Goal: Ask a question

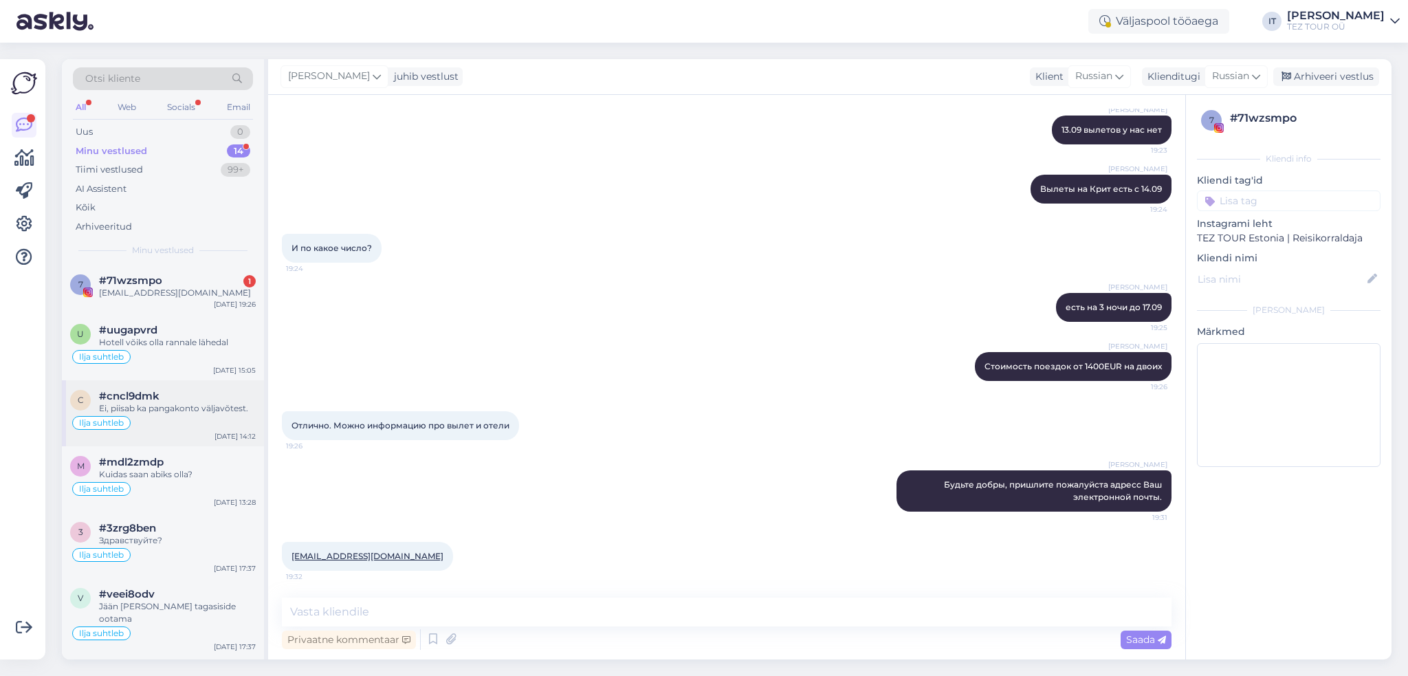
click at [179, 423] on div "Ilja suhtleb" at bounding box center [163, 422] width 186 height 16
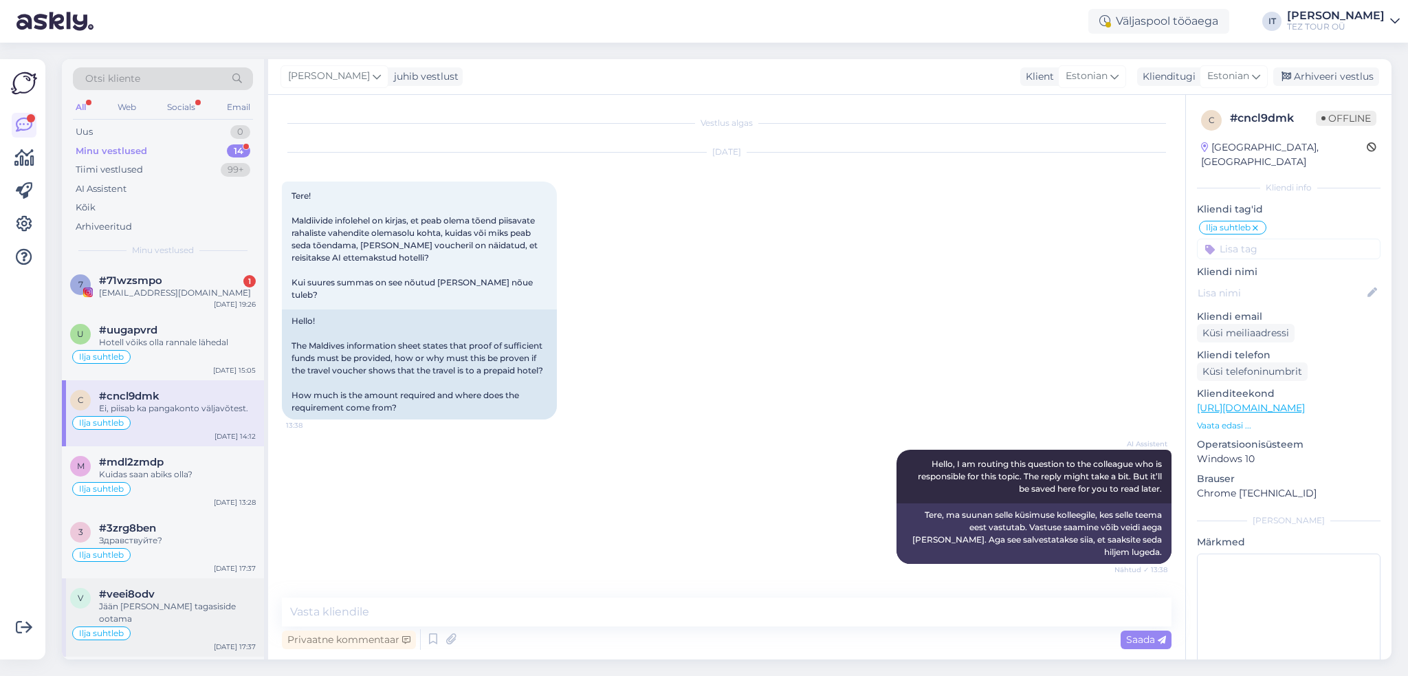
scroll to position [137, 0]
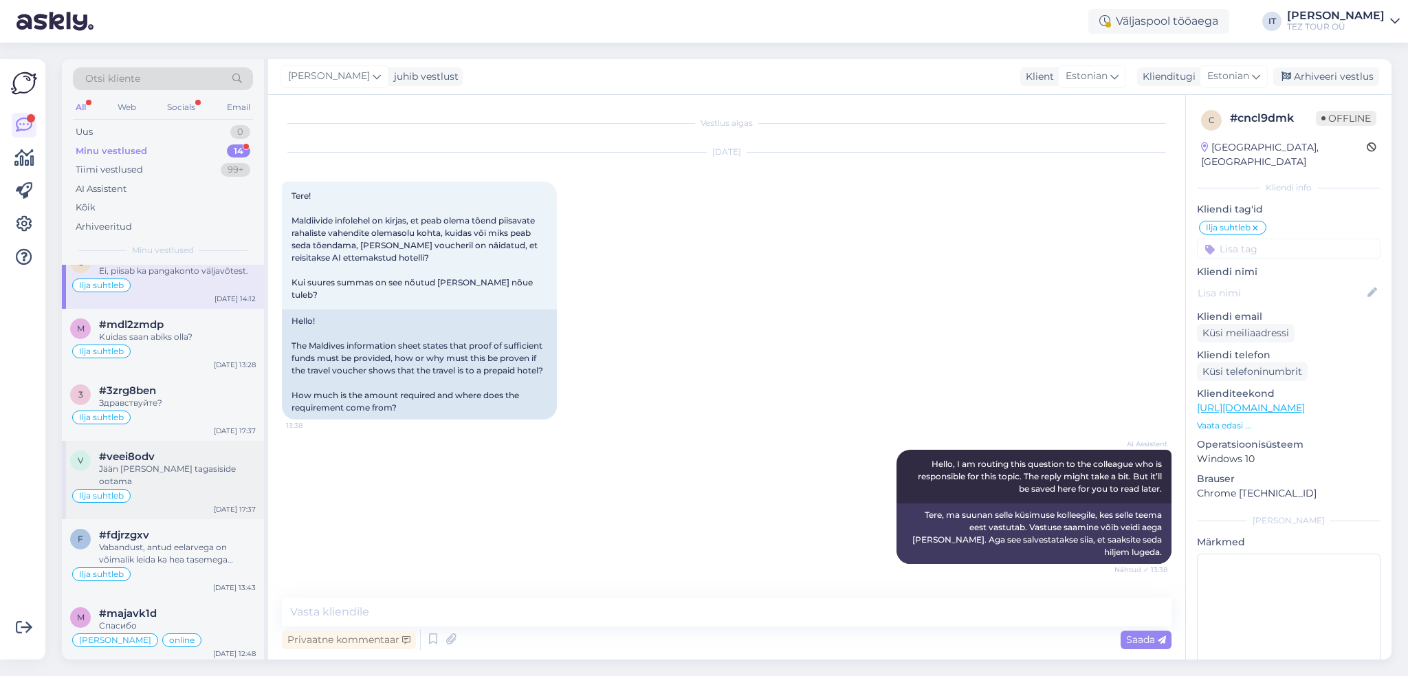
click at [184, 458] on div "#veei8odv" at bounding box center [177, 456] width 157 height 12
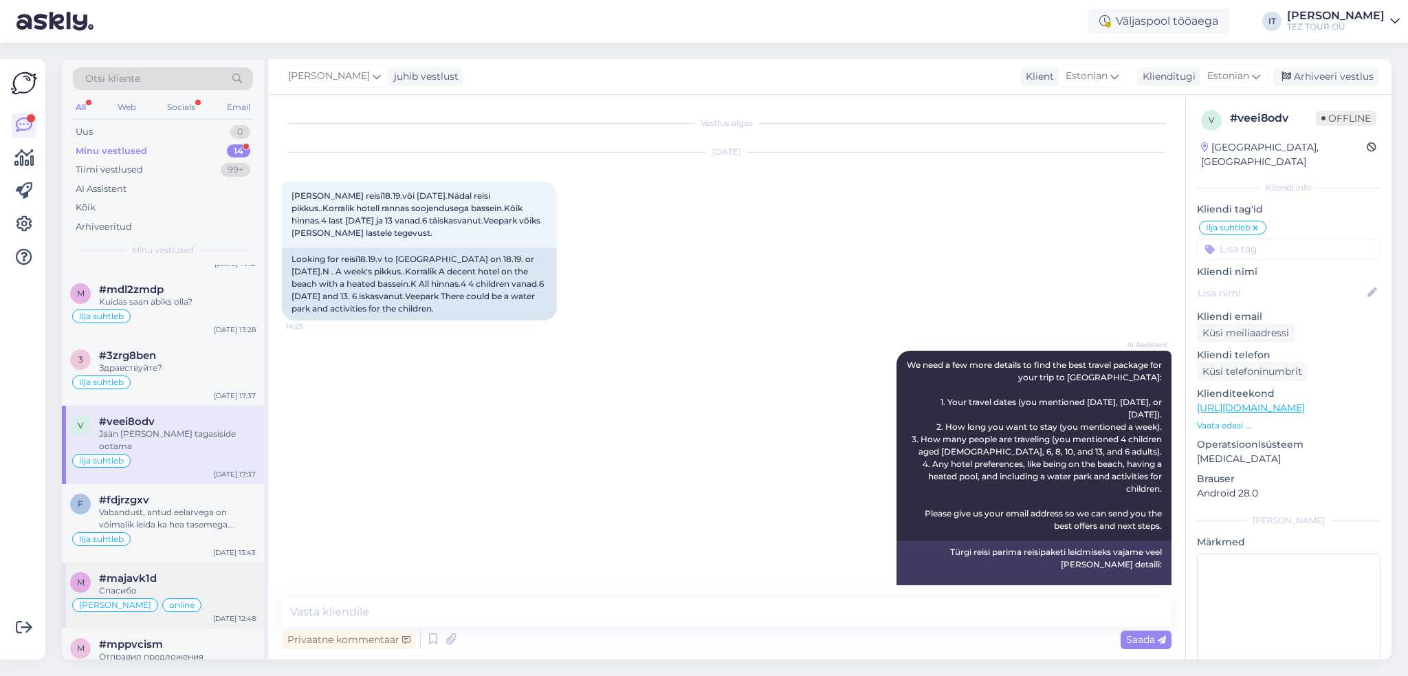
scroll to position [206, 0]
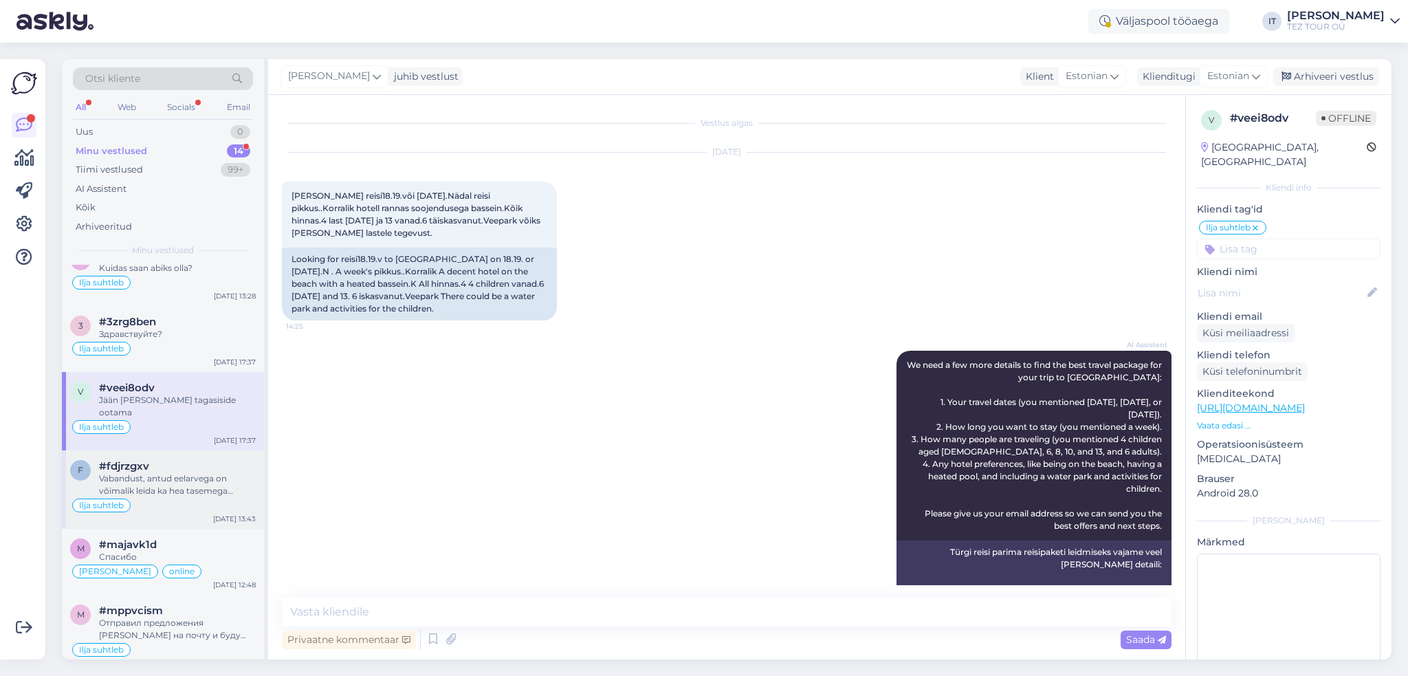
click at [184, 497] on div "Ilja suhtleb" at bounding box center [163, 505] width 186 height 16
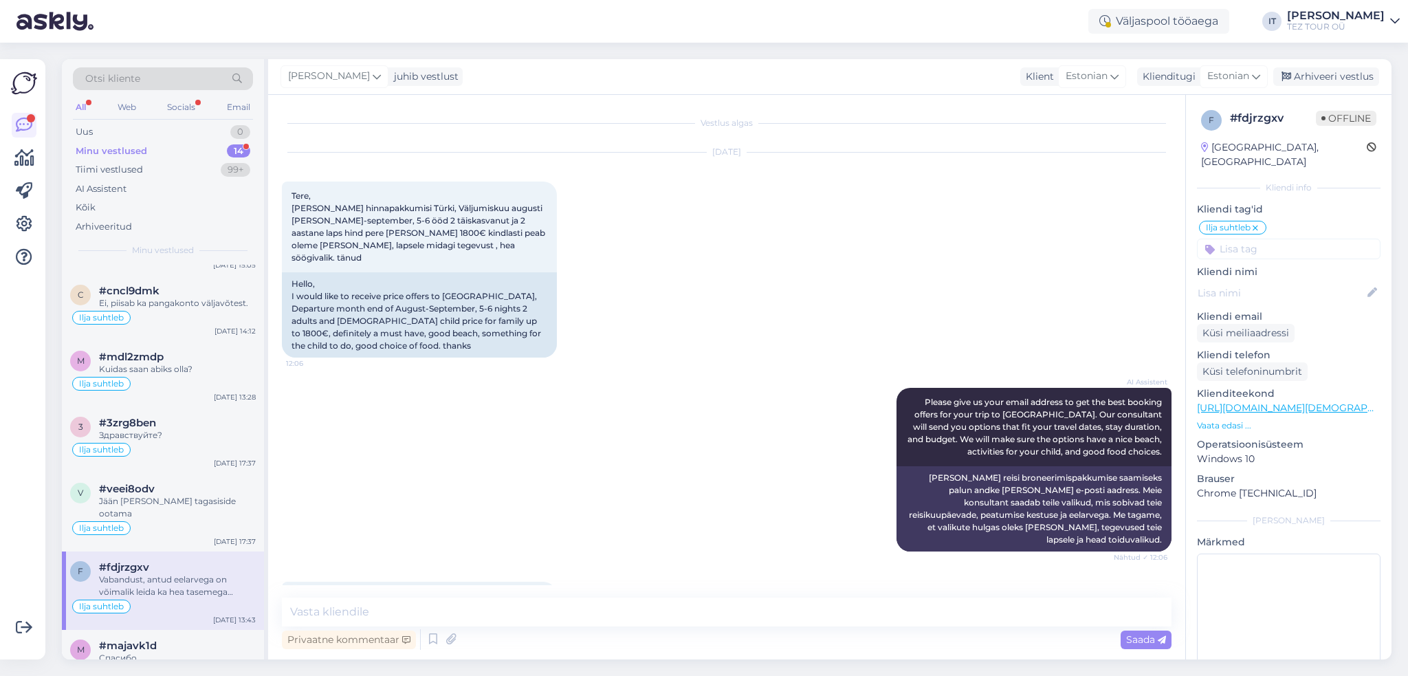
scroll to position [137, 0]
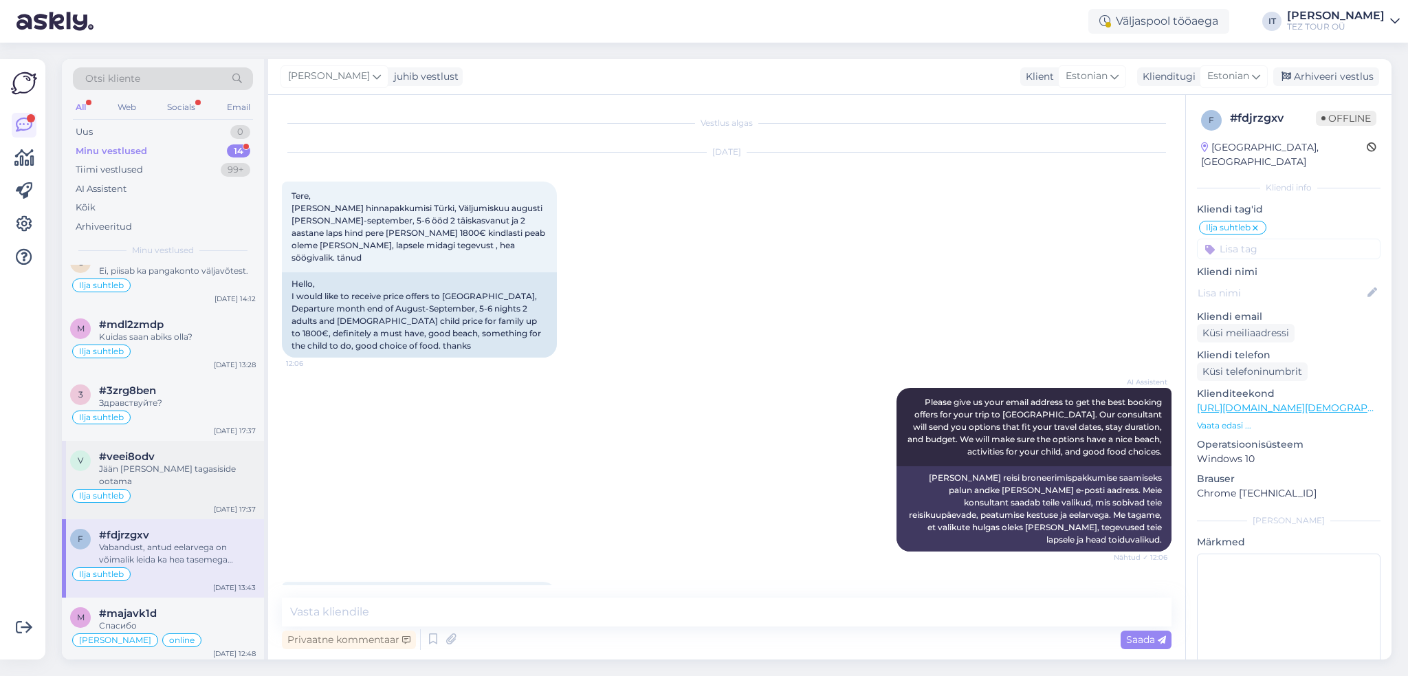
click at [172, 453] on div "#veei8odv" at bounding box center [177, 456] width 157 height 12
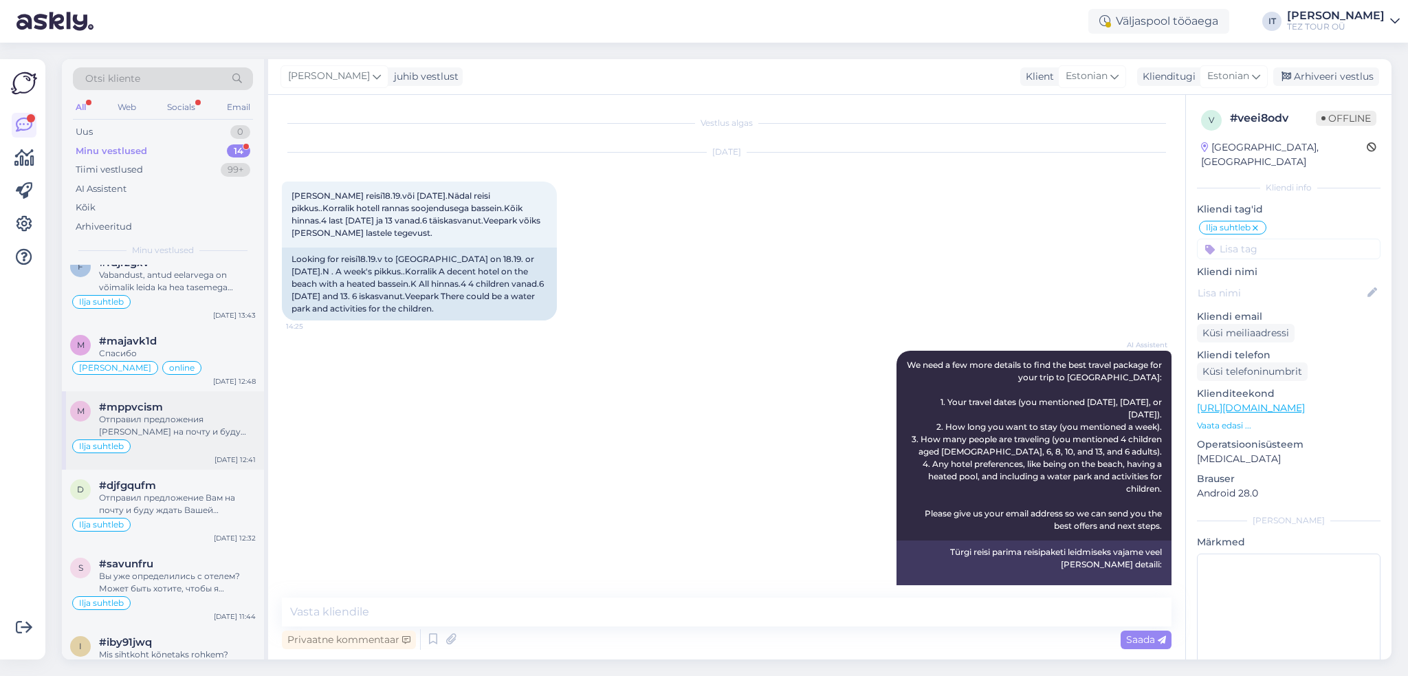
scroll to position [412, 0]
click at [200, 513] on div "Ilja suhtleb" at bounding box center [163, 521] width 186 height 16
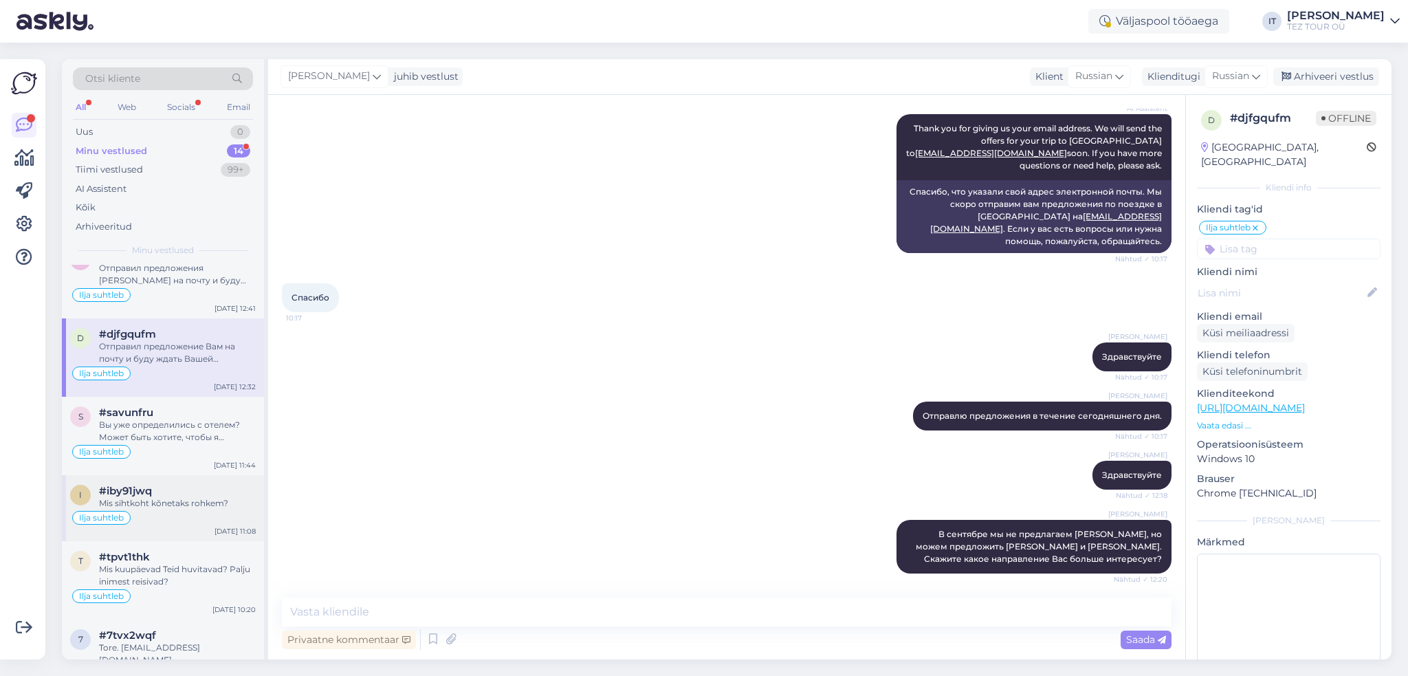
scroll to position [570, 0]
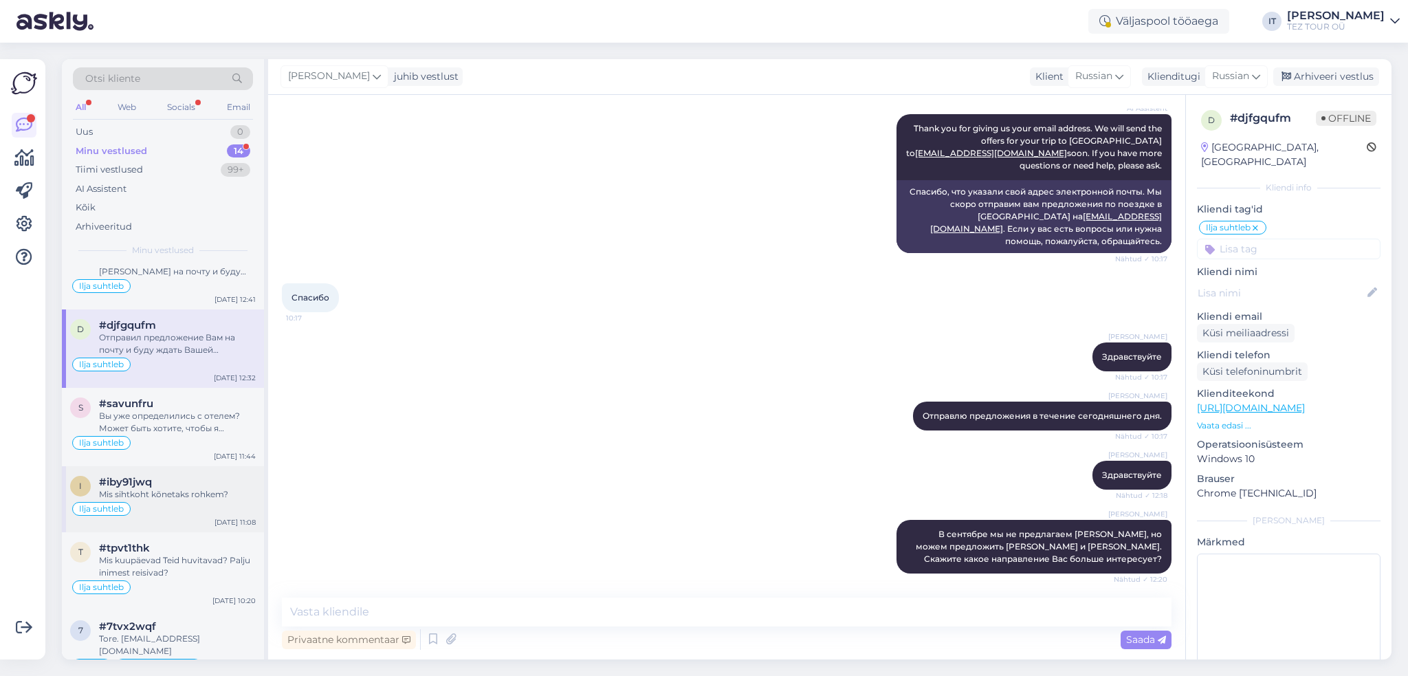
click at [199, 500] on div "Ilja suhtleb" at bounding box center [163, 508] width 186 height 16
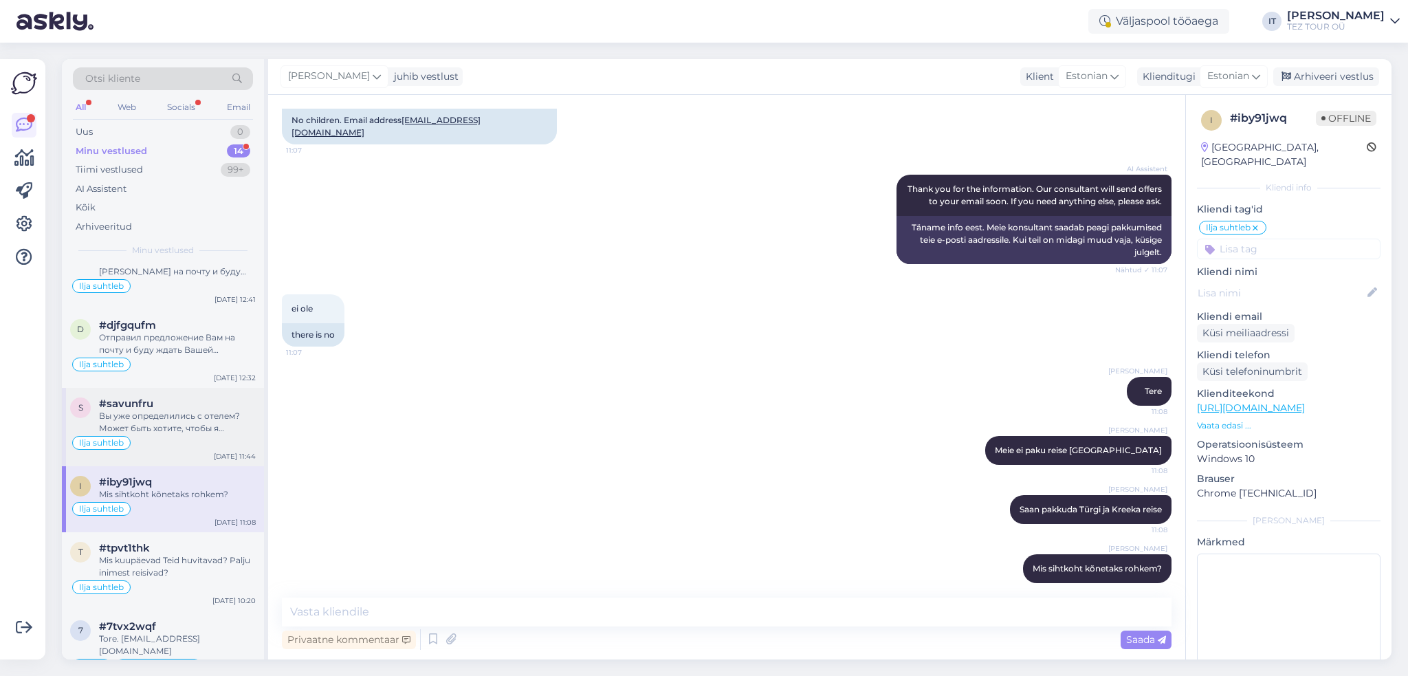
click at [196, 434] on div "Ilja suhtleb" at bounding box center [163, 442] width 186 height 16
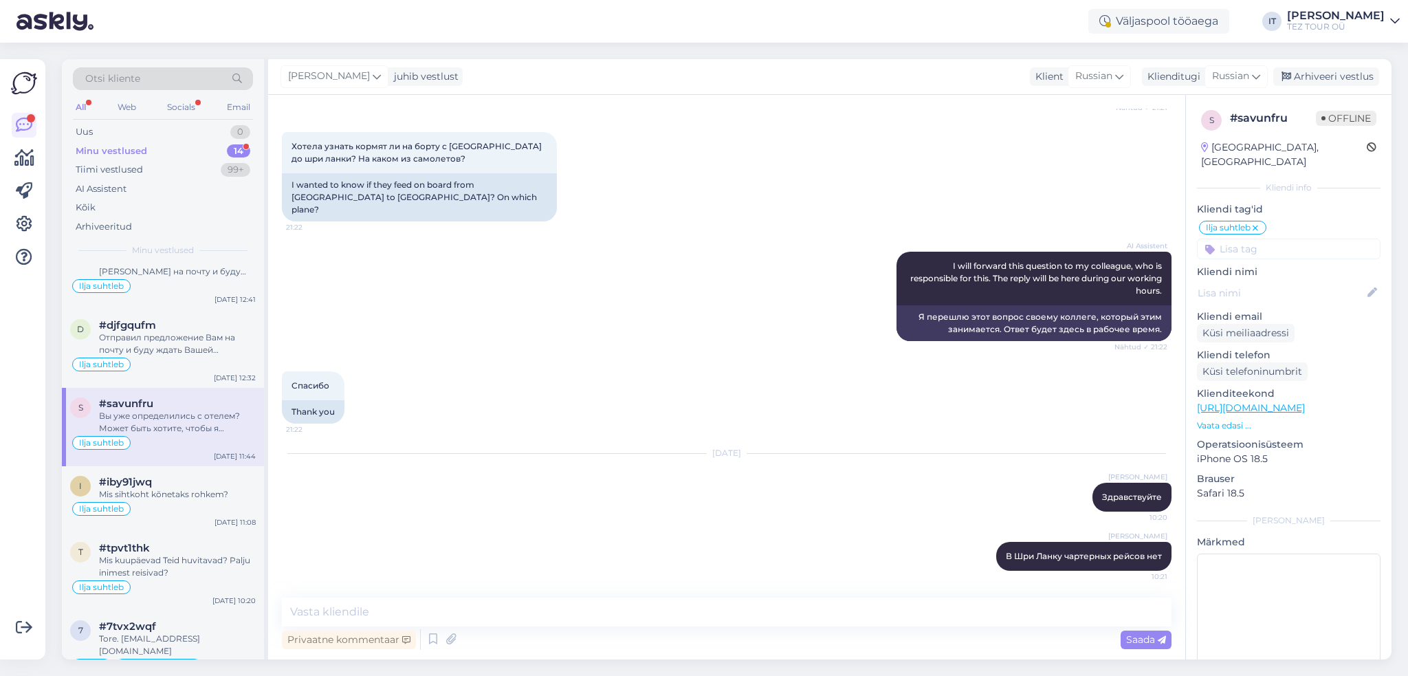
scroll to position [0, 0]
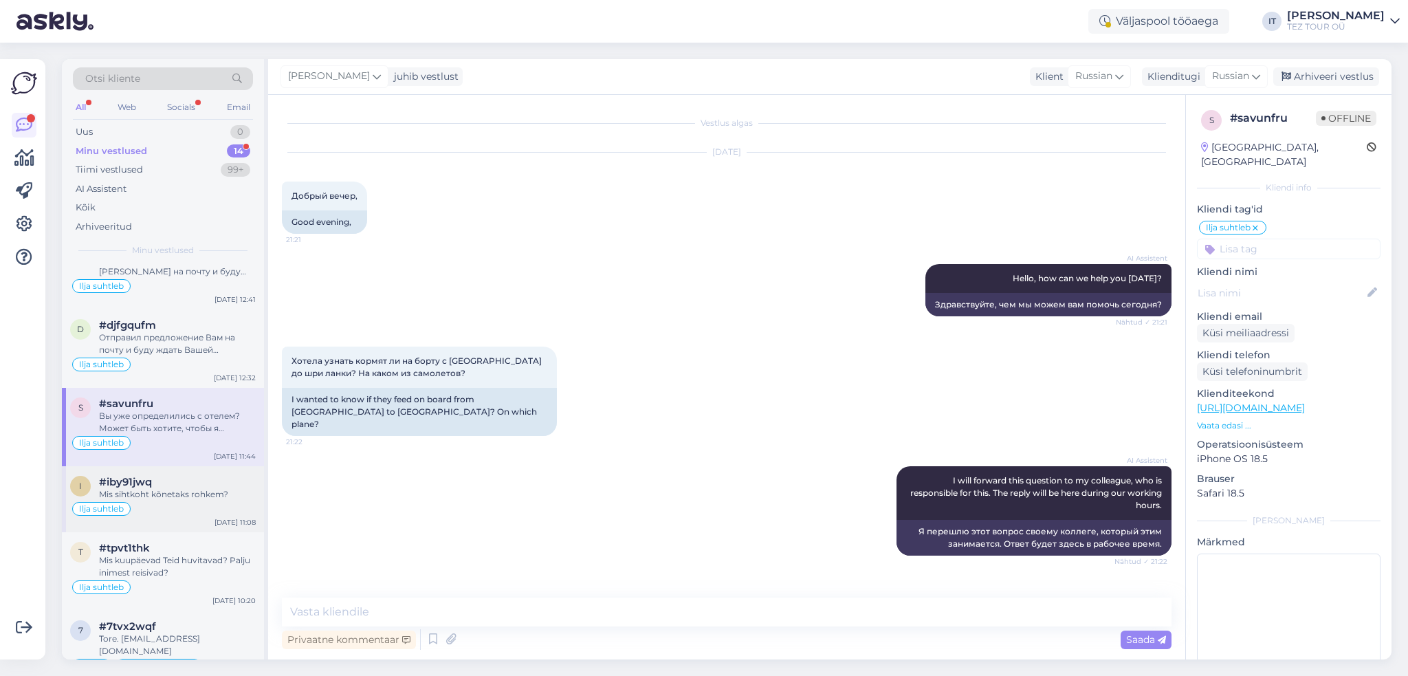
click at [179, 488] on div "Mis sihtkoht kõnetaks rohkem?" at bounding box center [177, 494] width 157 height 12
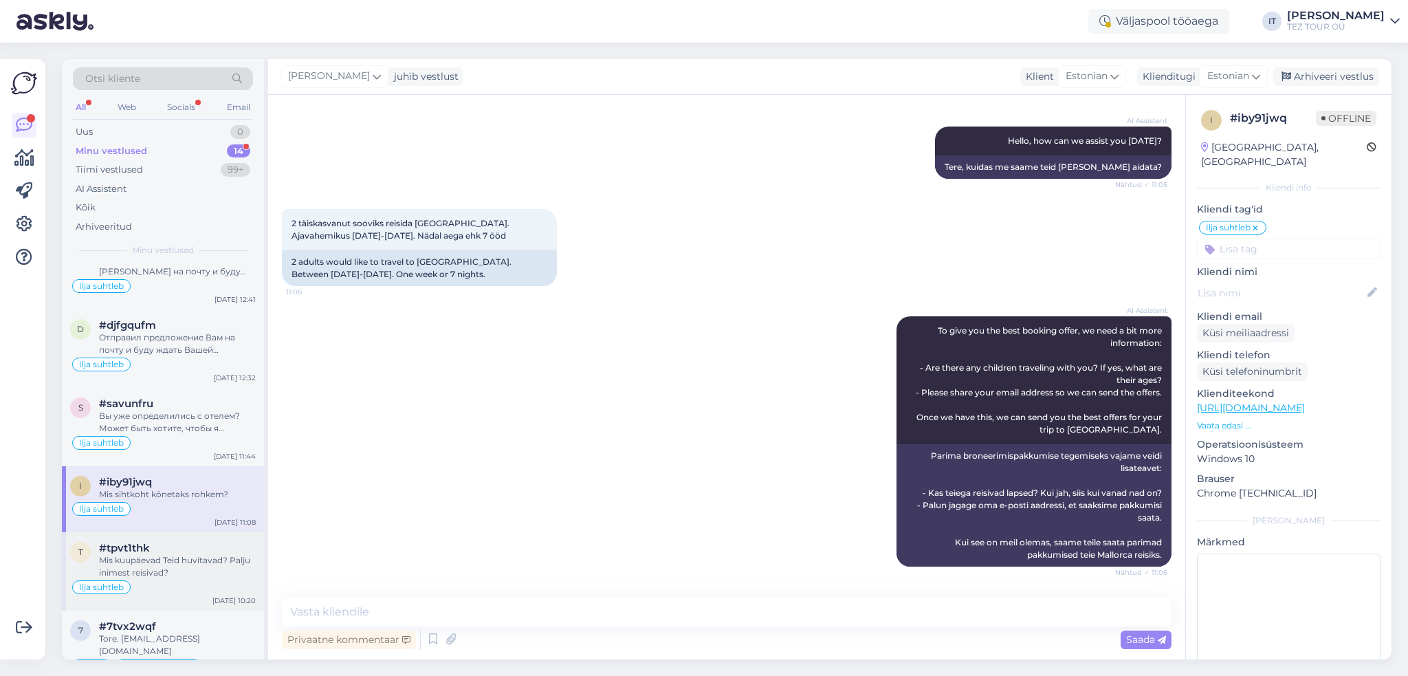
click at [165, 554] on div "Mis kuupäevad Teid huvitavad? Palju inimest reisivad?" at bounding box center [177, 566] width 157 height 25
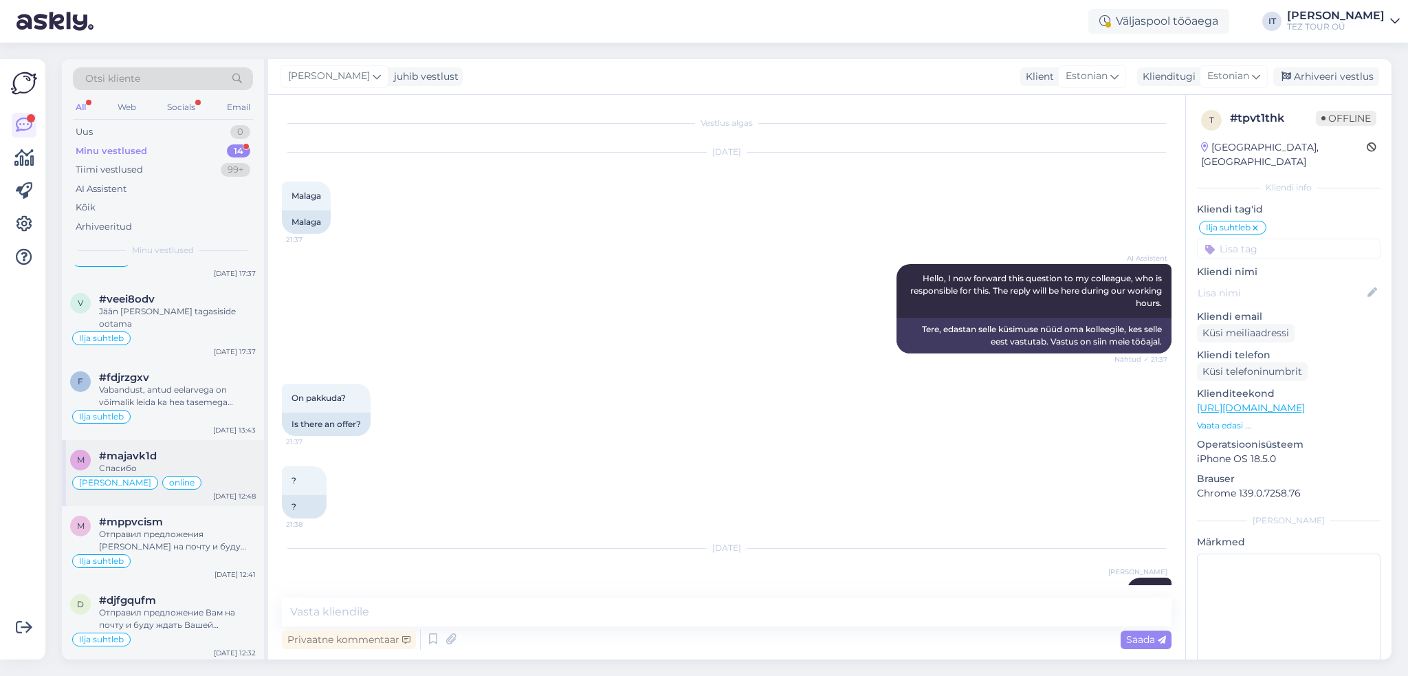
scroll to position [226, 0]
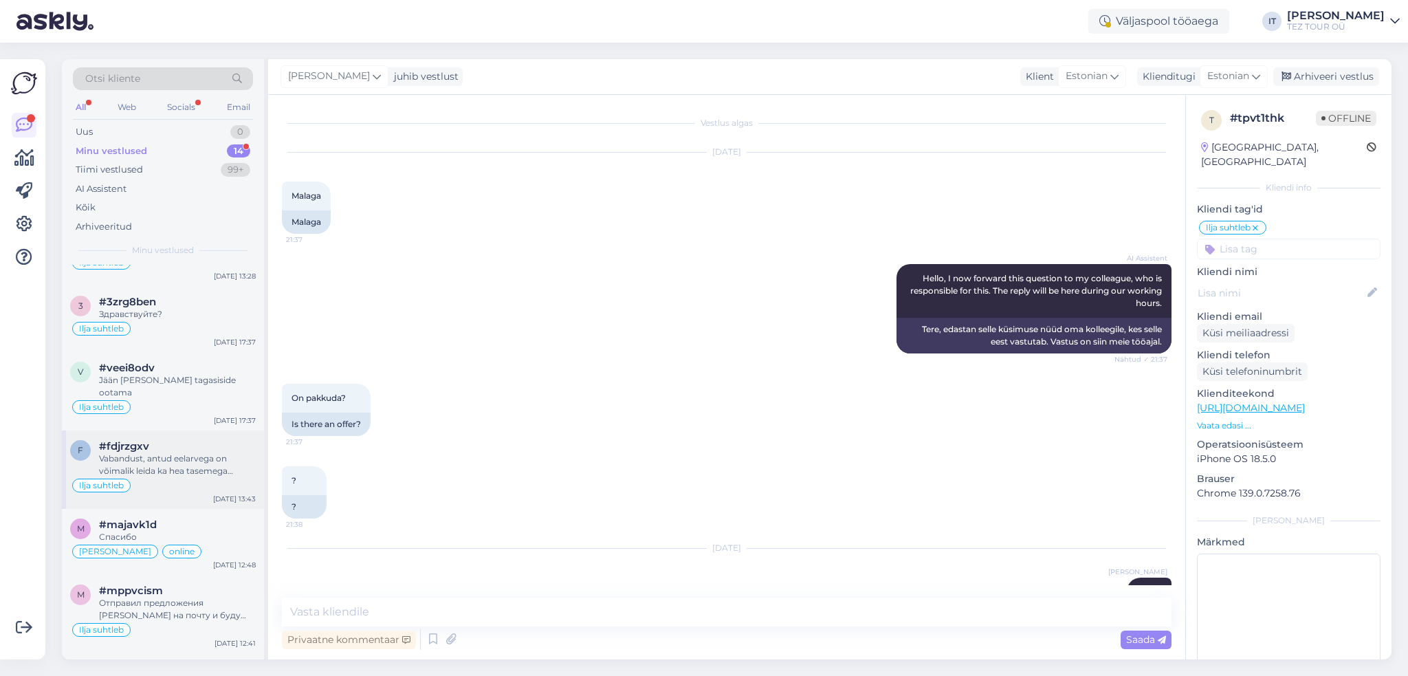
click at [199, 453] on div "Vabandust, antud eelarvega on võimalik leida ka hea tasemega hotelle. Vaatasin …" at bounding box center [177, 464] width 157 height 25
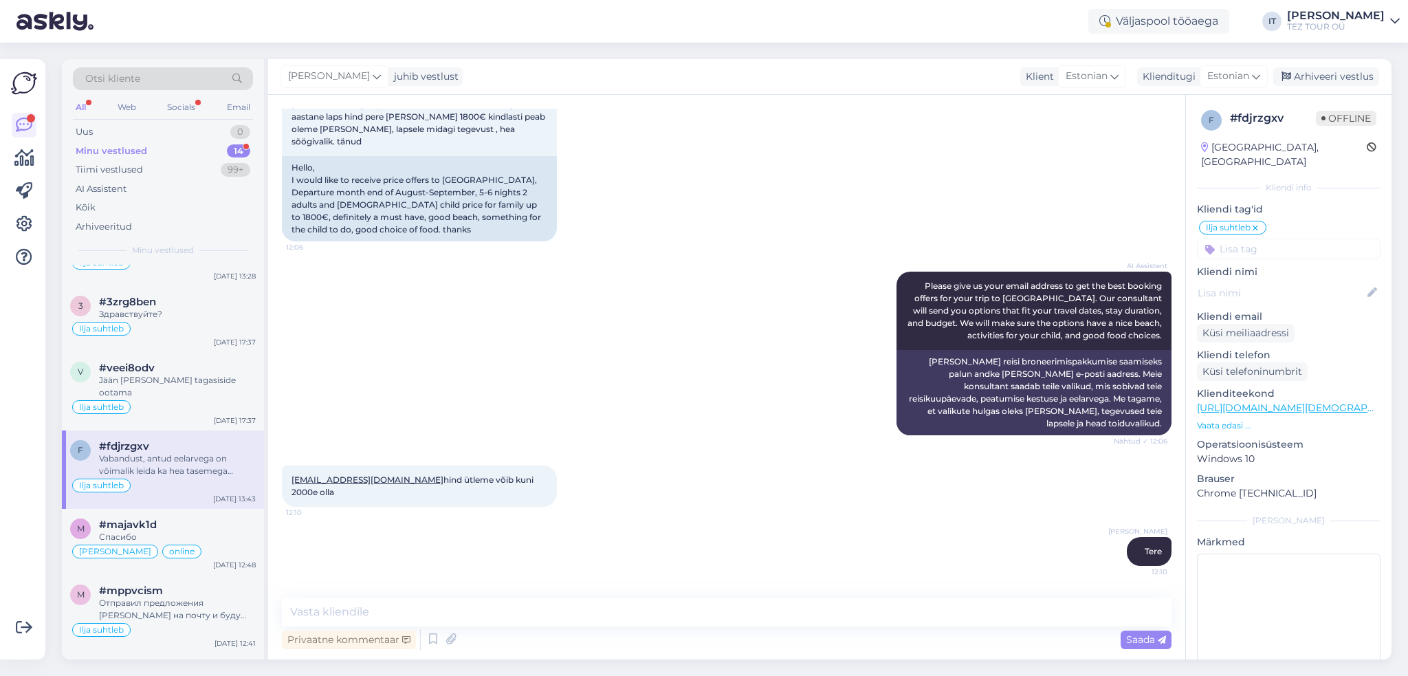
scroll to position [0, 0]
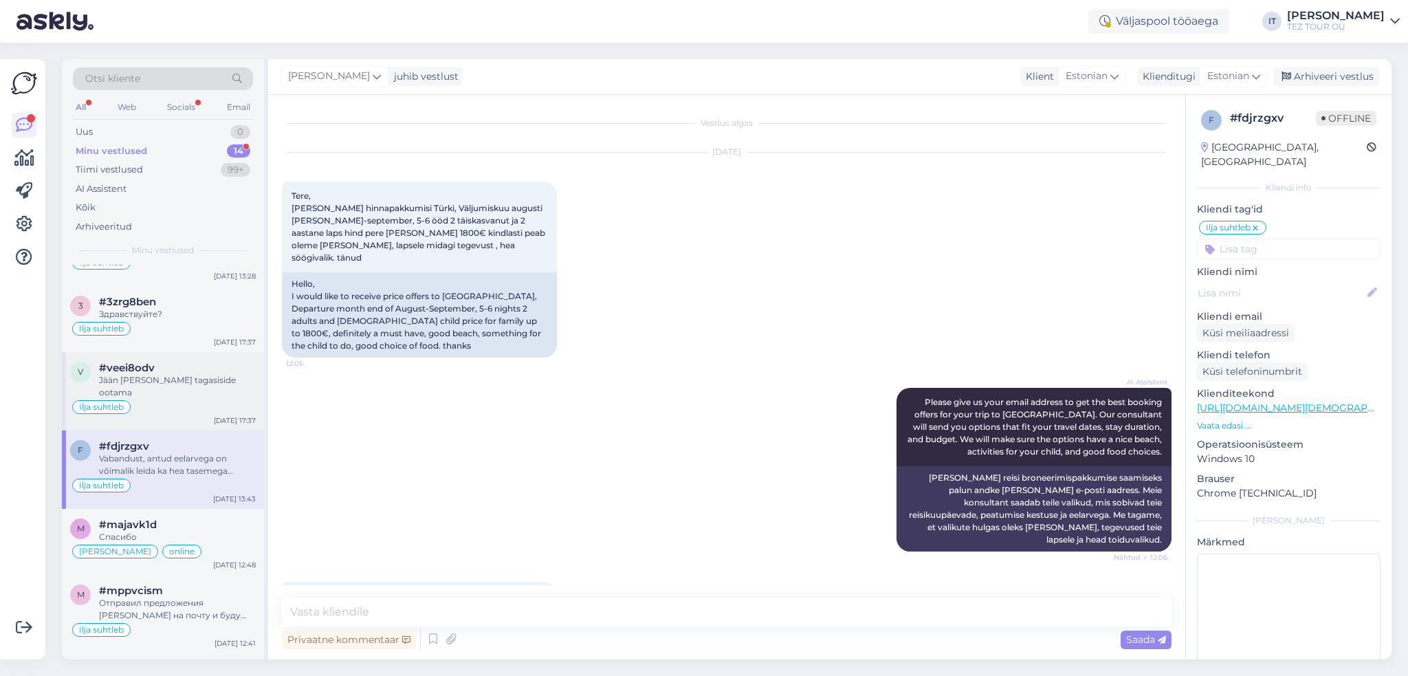
click at [178, 376] on div "Jään [PERSON_NAME] tagasiside ootama" at bounding box center [177, 386] width 157 height 25
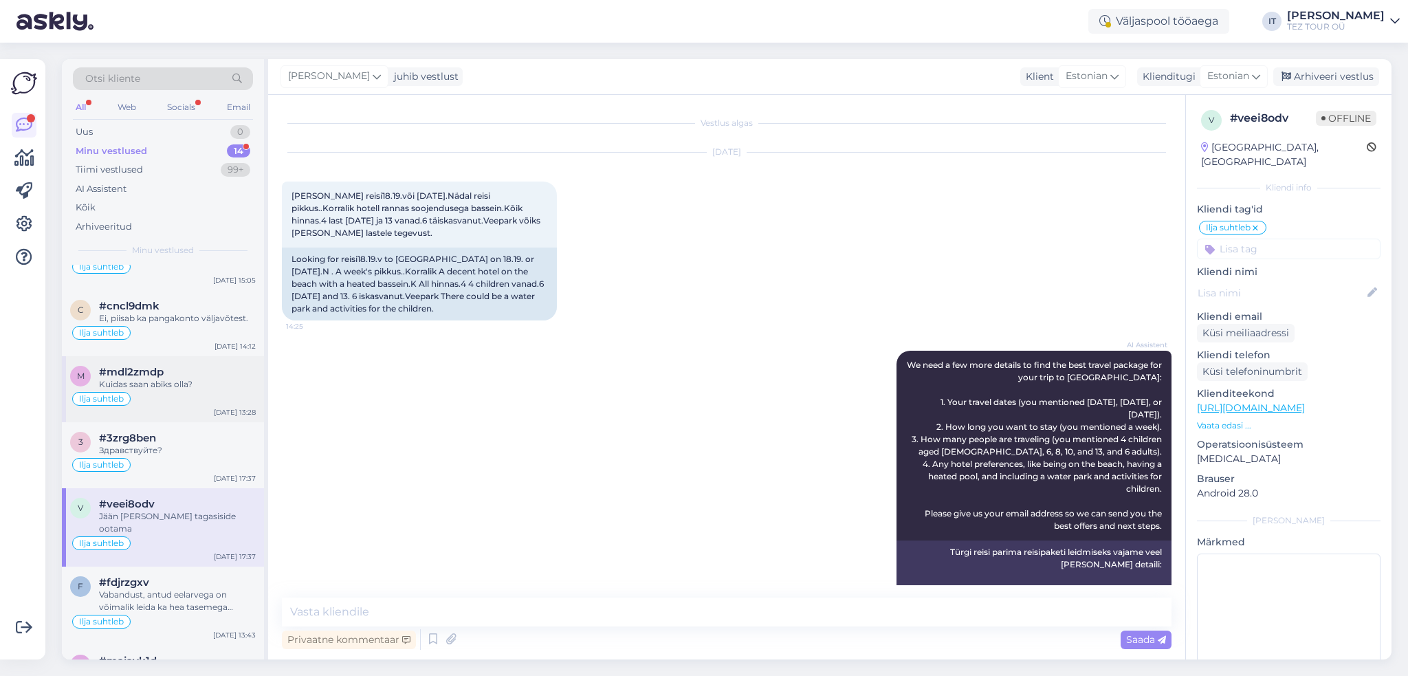
scroll to position [89, 0]
click at [186, 412] on div "m #mdl2zmdp Kuidas saan abiks olla? Ilja suhtleb [DATE] 13:28" at bounding box center [163, 390] width 202 height 66
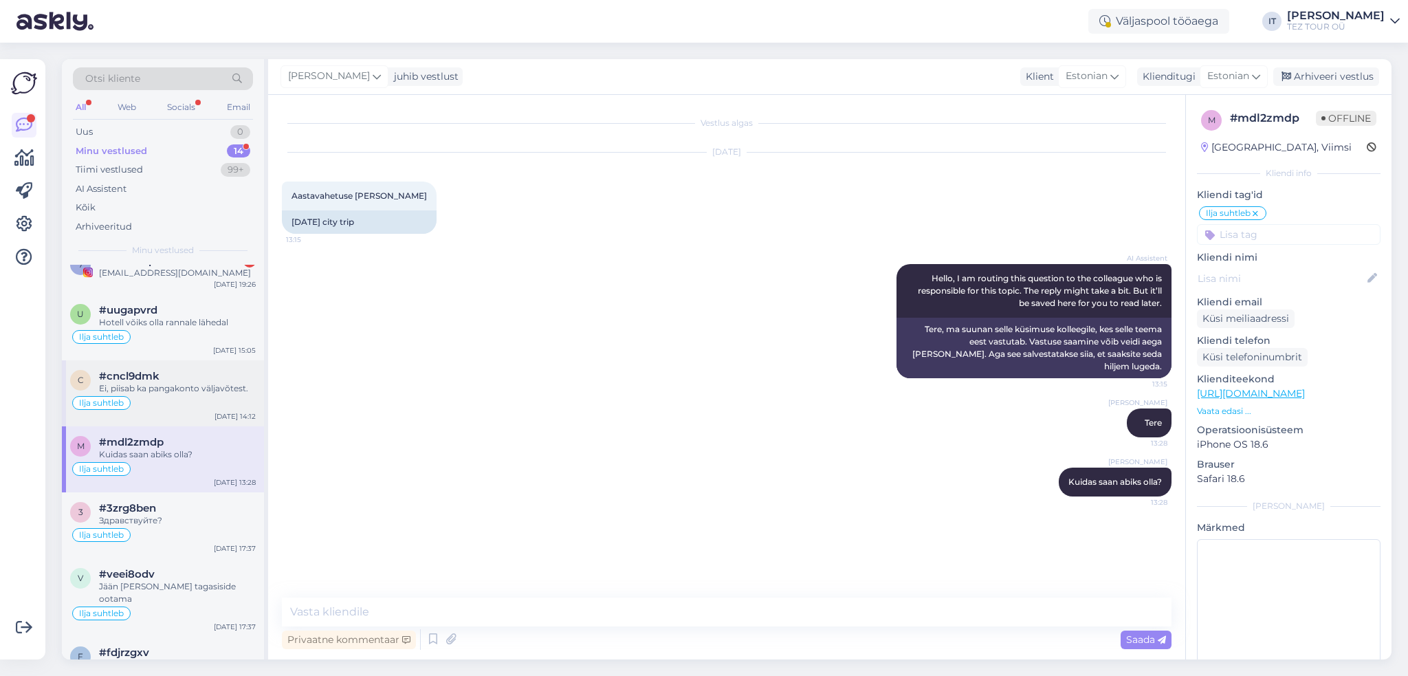
scroll to position [0, 0]
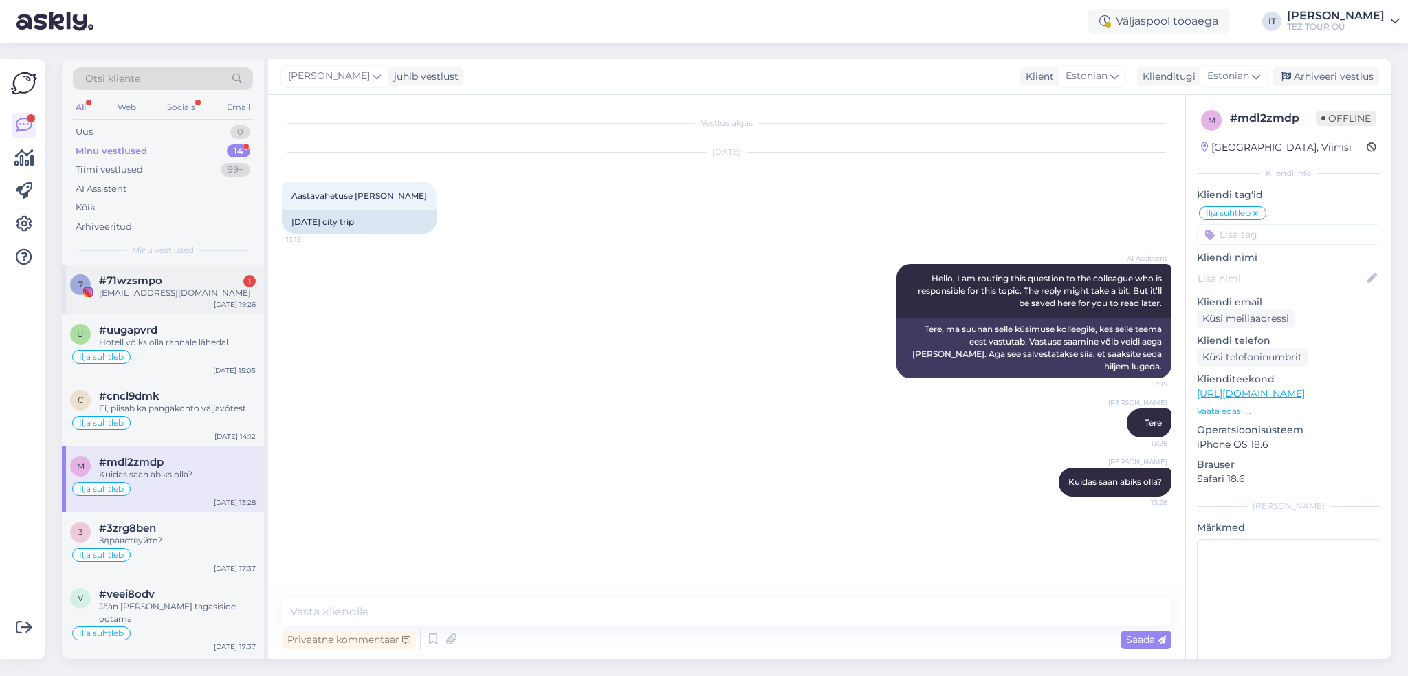
click at [245, 296] on div "[EMAIL_ADDRESS][DOMAIN_NAME]" at bounding box center [177, 293] width 157 height 12
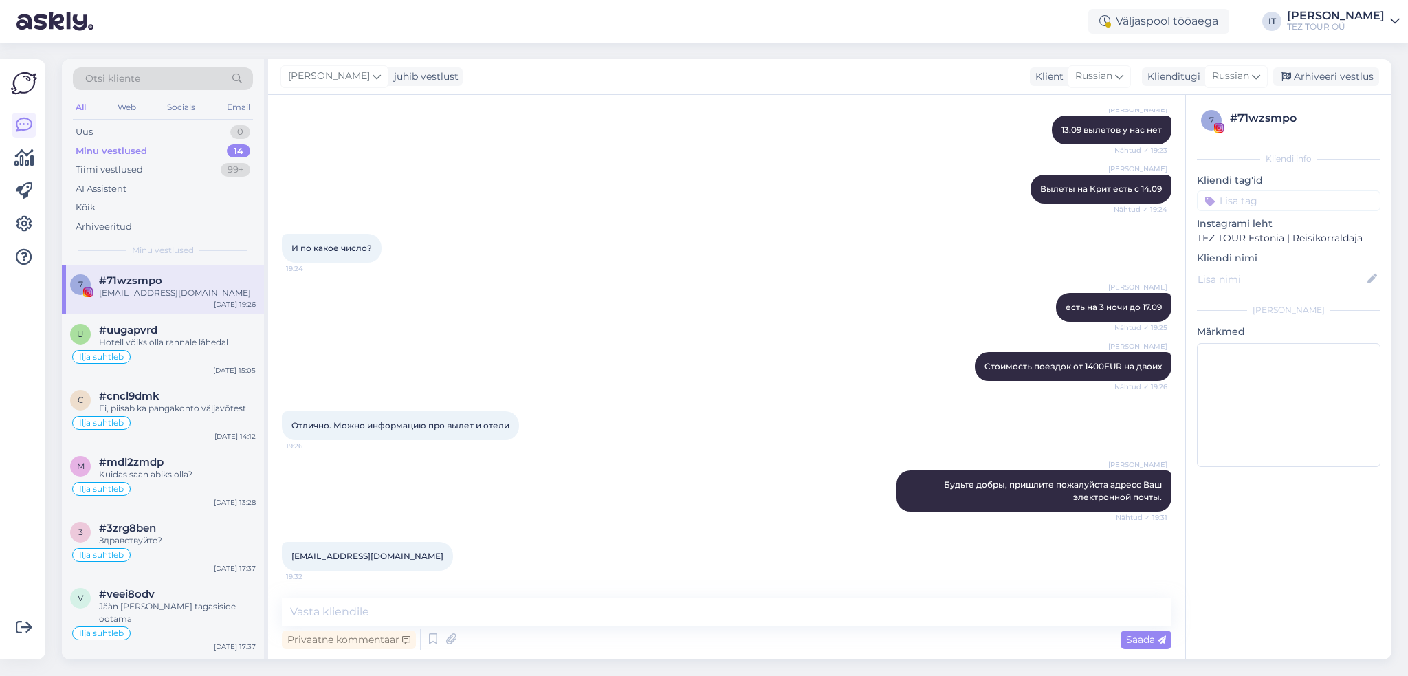
drag, startPoint x: 712, startPoint y: 634, endPoint x: 703, endPoint y: 632, distance: 9.3
click at [707, 634] on div "Privaatne kommentaar Saada" at bounding box center [726, 639] width 889 height 26
click at [685, 626] on div "Privaatne kommentaar Saada" at bounding box center [726, 624] width 889 height 55
drag, startPoint x: 357, startPoint y: 619, endPoint x: 278, endPoint y: 619, distance: 79.7
click at [278, 619] on div "Vestlus algas [DATE] Добрый вечер. 19:22 AI Assistent Hello, how can we help yo…" at bounding box center [726, 377] width 917 height 564
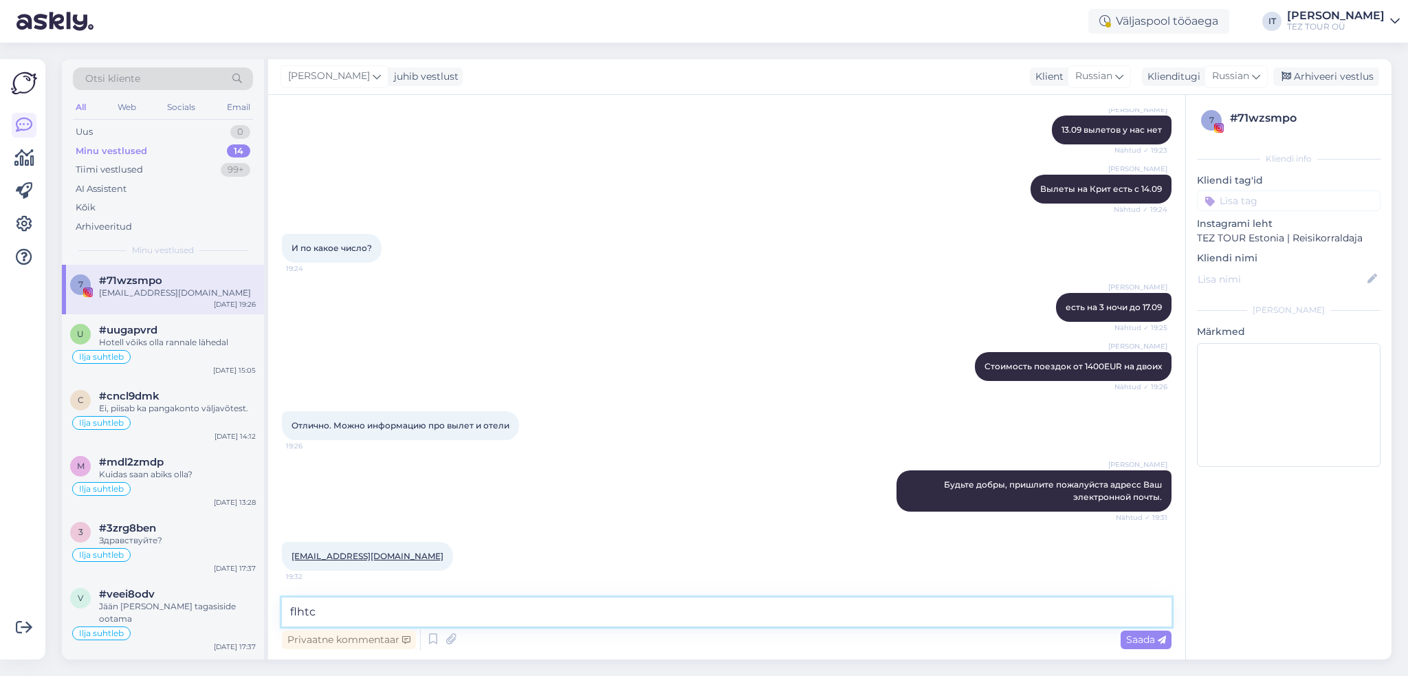
click at [870, 613] on textarea "flhtc" at bounding box center [726, 611] width 889 height 29
type textarea "f"
click at [656, 615] on textarea at bounding box center [726, 611] width 889 height 29
